Goal: Transaction & Acquisition: Purchase product/service

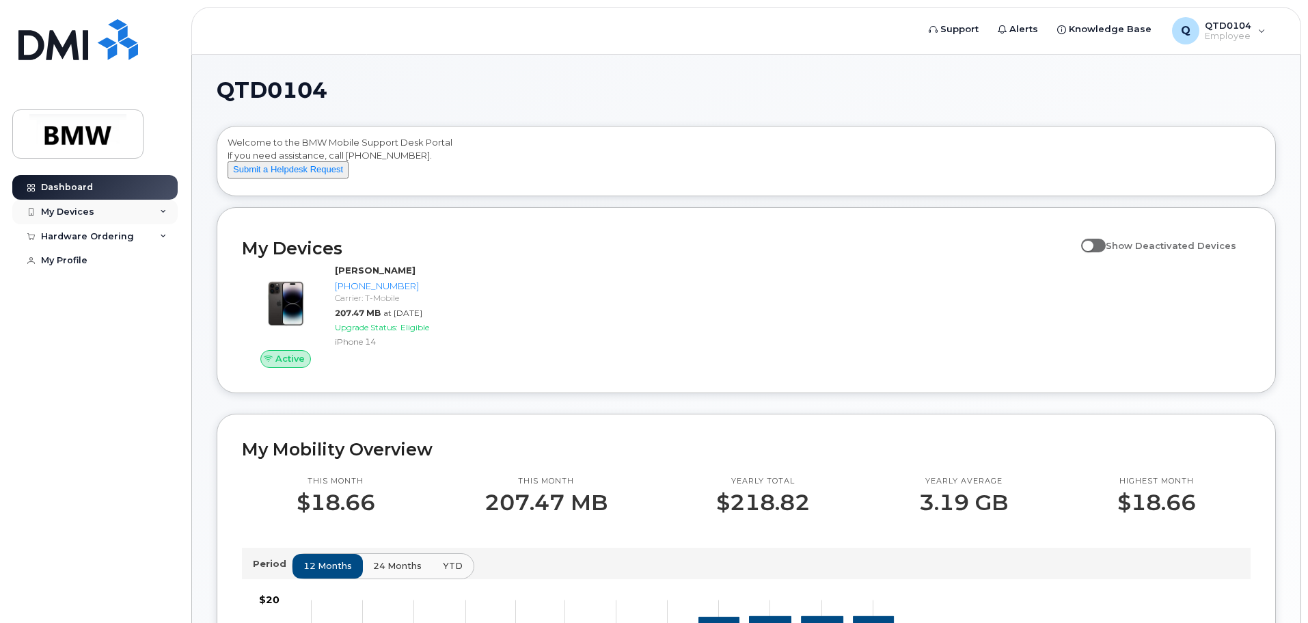
click at [167, 215] on div "My Devices" at bounding box center [94, 212] width 165 height 25
click at [146, 323] on div "Hardware Ordering" at bounding box center [94, 310] width 165 height 25
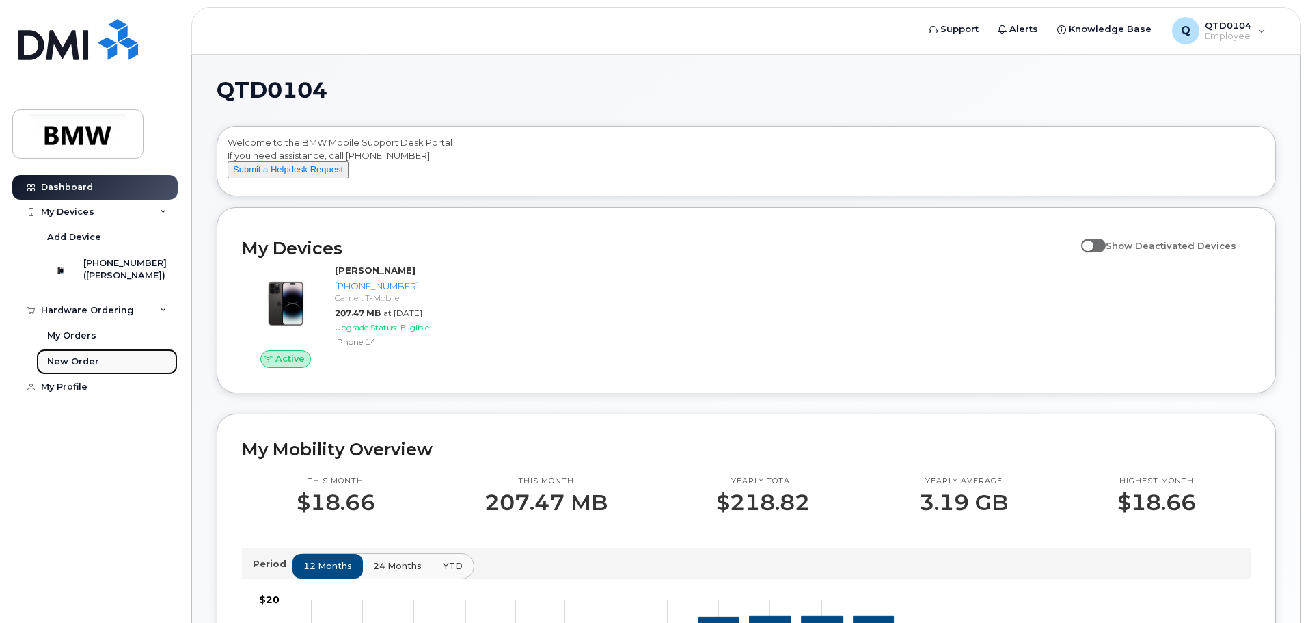
click at [118, 374] on link "New Order" at bounding box center [106, 362] width 141 height 26
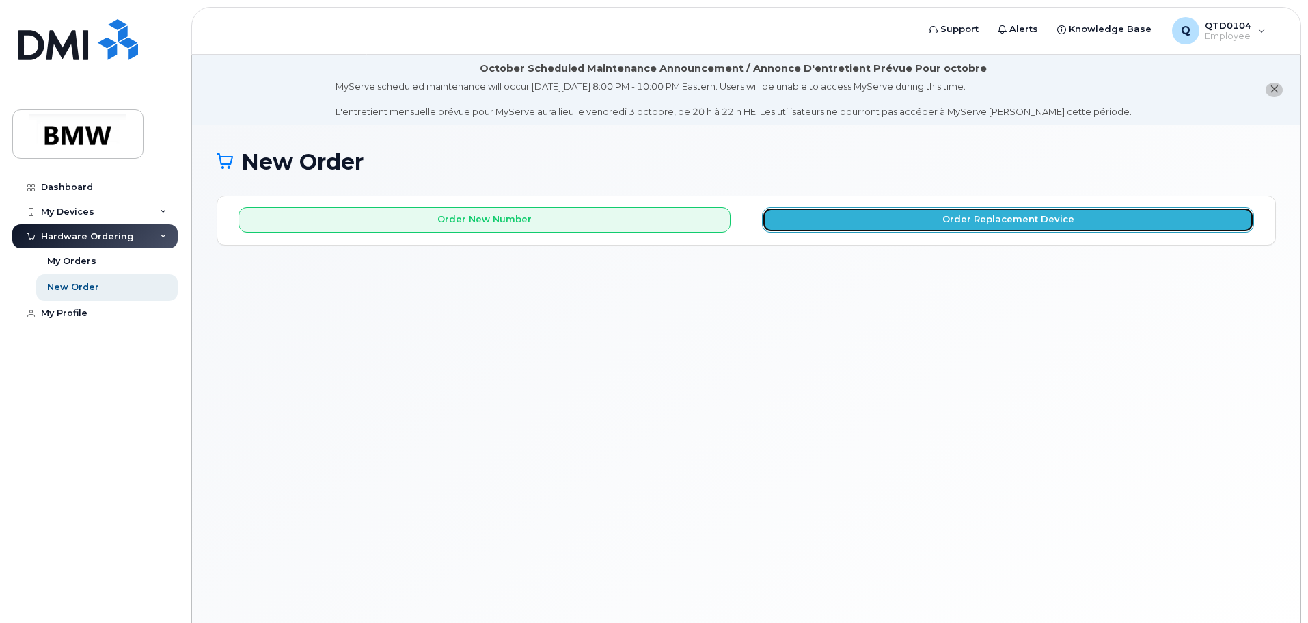
click at [843, 222] on button "Order Replacement Device" at bounding box center [1008, 219] width 492 height 25
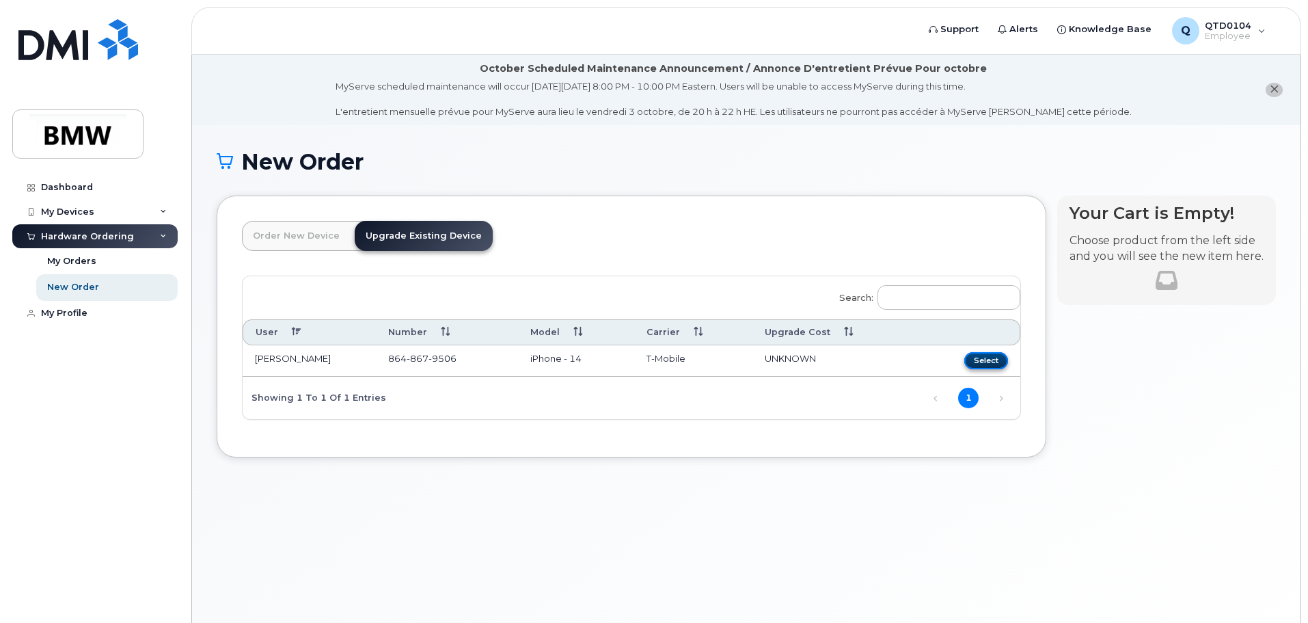
click at [980, 366] on button "Select" at bounding box center [986, 360] width 44 height 17
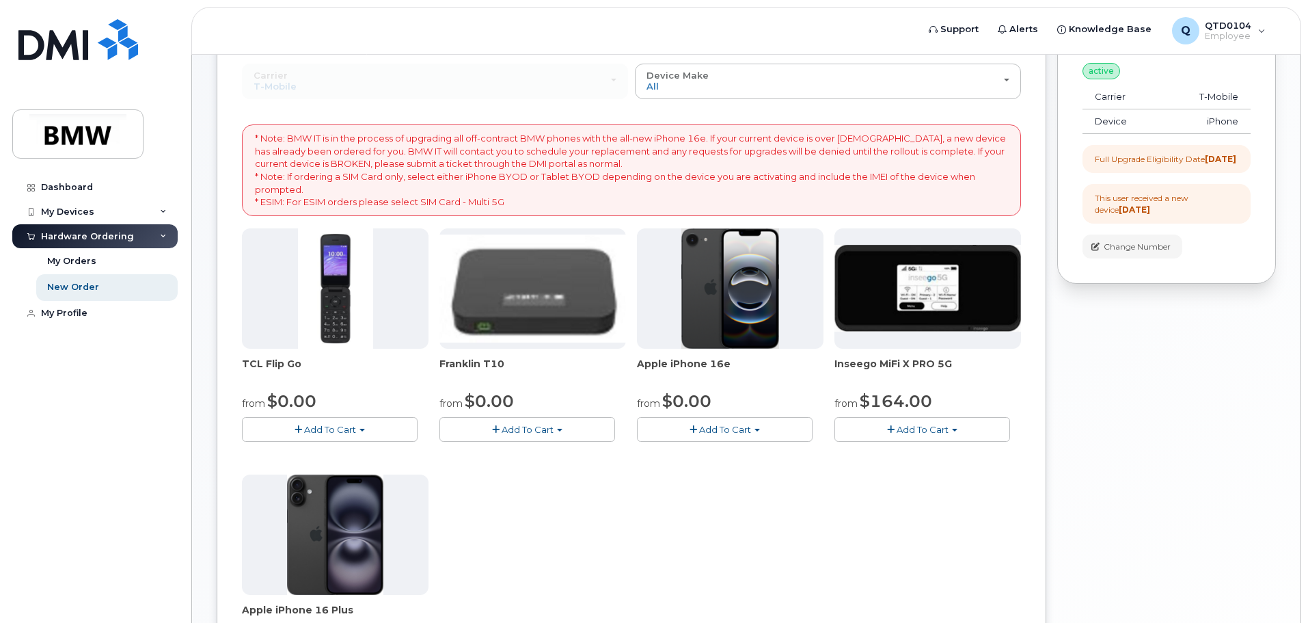
scroll to position [205, 0]
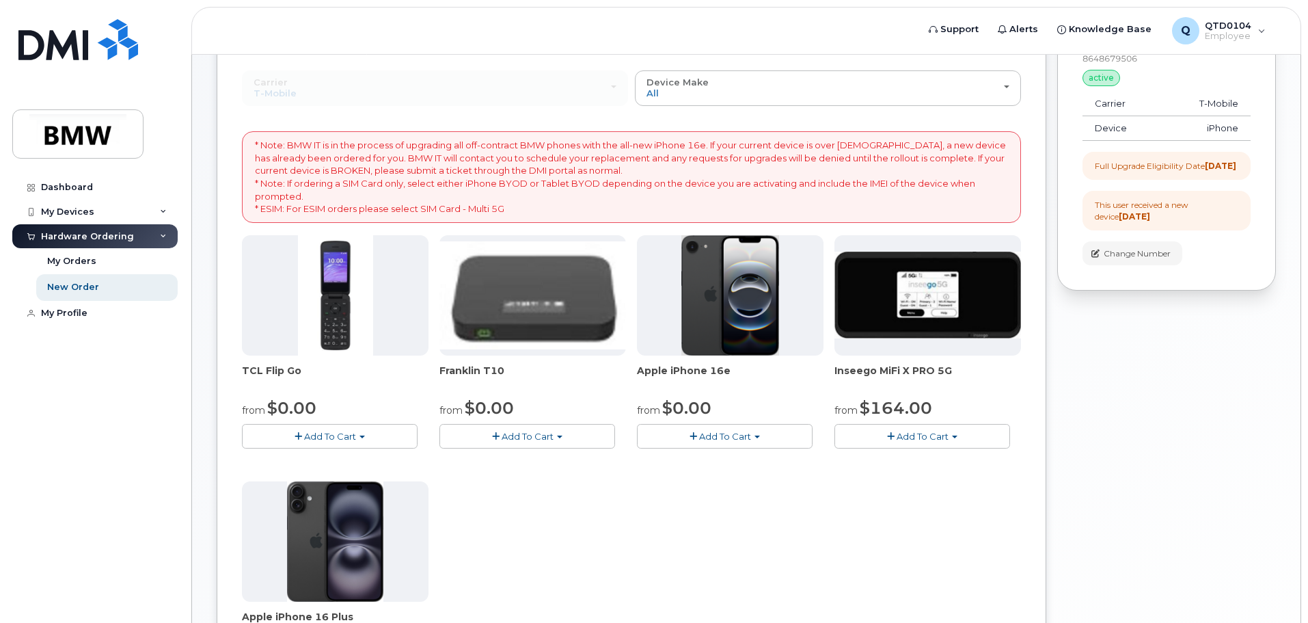
click at [709, 314] on img at bounding box center [730, 295] width 98 height 120
click at [692, 366] on span "Apple iPhone 16e" at bounding box center [730, 377] width 187 height 27
click at [700, 311] on img at bounding box center [730, 295] width 98 height 120
